Goal: Task Accomplishment & Management: Manage account settings

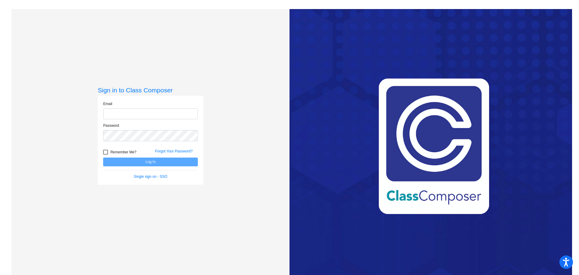
click at [153, 112] on input "email" at bounding box center [150, 113] width 95 height 11
type input "[EMAIL_ADDRESS][DOMAIN_NAME]"
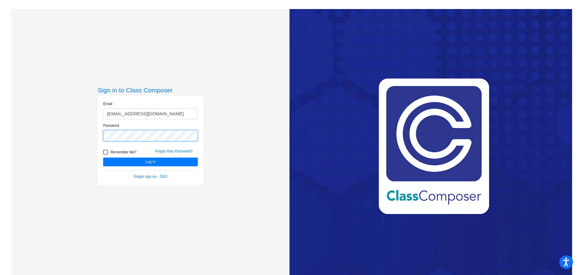
click at [103, 157] on button "Log In" at bounding box center [150, 161] width 95 height 9
click at [149, 161] on button "Log In" at bounding box center [150, 161] width 95 height 9
click at [15, 122] on div "Sign in to Class Composer Email [EMAIL_ADDRESS][DOMAIN_NAME] Password Remember …" at bounding box center [150, 146] width 278 height 275
click at [104, 152] on div at bounding box center [105, 151] width 5 height 5
click at [105, 154] on input "Remember Me?" at bounding box center [105, 154] width 0 height 0
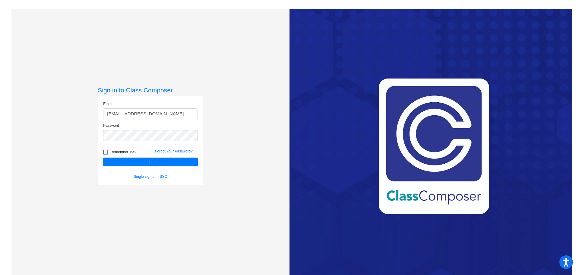
checkbox input "true"
click at [131, 162] on button "Log In" at bounding box center [150, 161] width 95 height 9
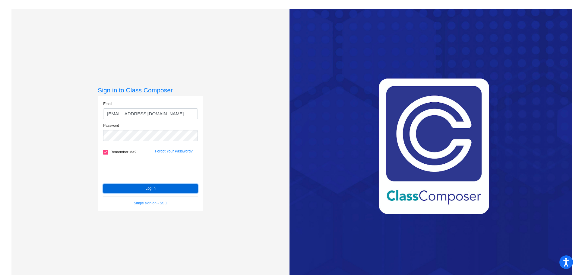
click at [148, 188] on button "Log In" at bounding box center [150, 188] width 95 height 9
